Goal: Transaction & Acquisition: Obtain resource

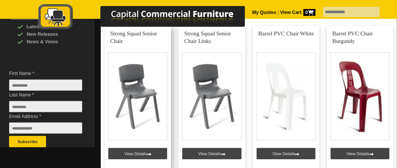
scroll to position [226, 0]
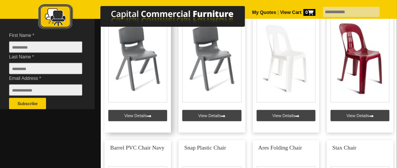
click at [136, 116] on link at bounding box center [138, 60] width 66 height 145
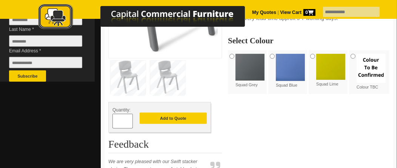
scroll to position [264, 0]
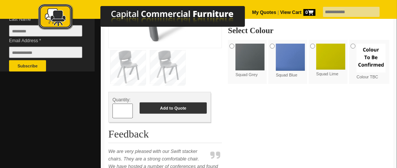
click at [165, 107] on button "Add to Quote" at bounding box center [173, 108] width 67 height 11
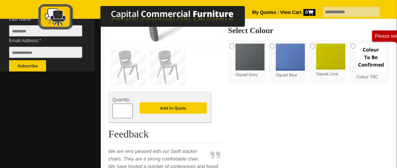
click at [332, 56] on img at bounding box center [330, 57] width 29 height 26
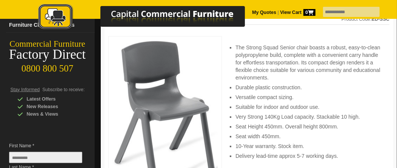
scroll to position [75, 0]
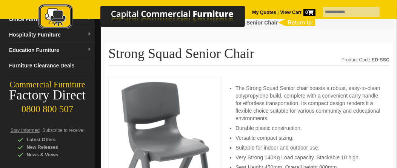
click at [169, 144] on img at bounding box center [164, 156] width 105 height 150
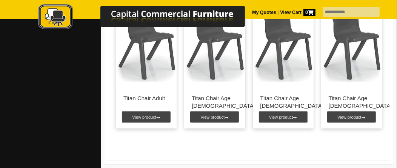
scroll to position [603, 0]
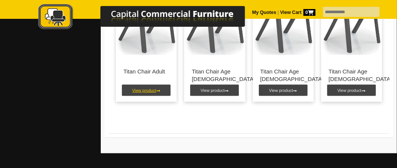
click at [145, 96] on link "View product" at bounding box center [146, 90] width 49 height 11
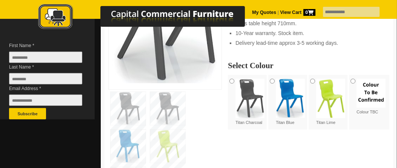
scroll to position [226, 0]
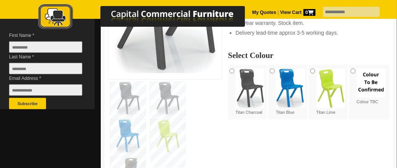
click at [366, 102] on label "Colour TBC" at bounding box center [371, 87] width 29 height 37
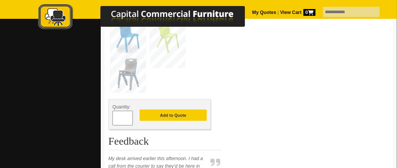
scroll to position [339, 0]
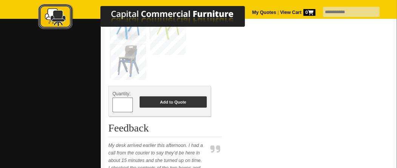
click at [168, 102] on button "Add to Quote" at bounding box center [173, 102] width 67 height 11
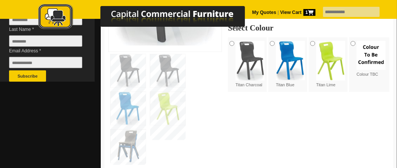
scroll to position [264, 0]
